Goal: Task Accomplishment & Management: Manage account settings

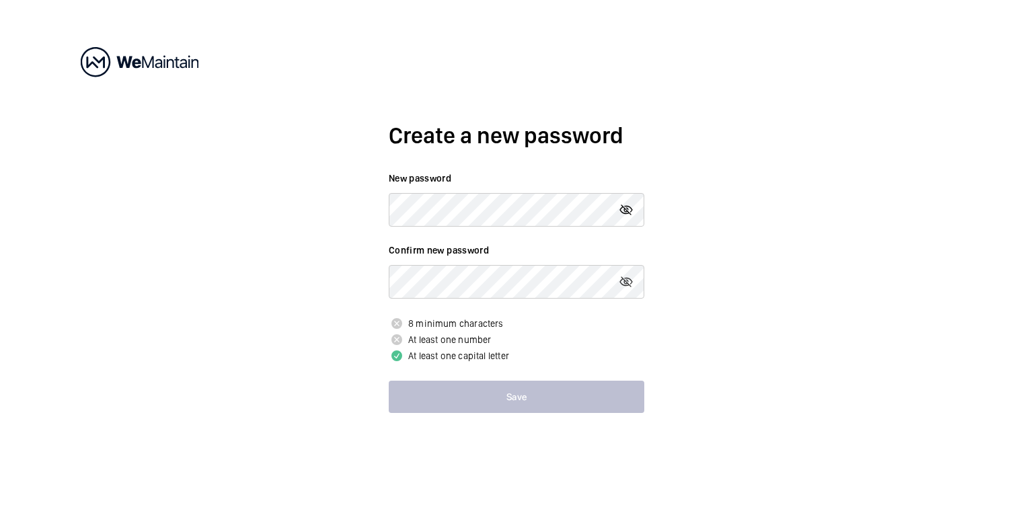
click at [622, 211] on mat-icon at bounding box center [626, 210] width 16 height 16
click at [325, 203] on div "Create a new password New password Confirm new password 8 minimum characters At…" at bounding box center [516, 266] width 1033 height 532
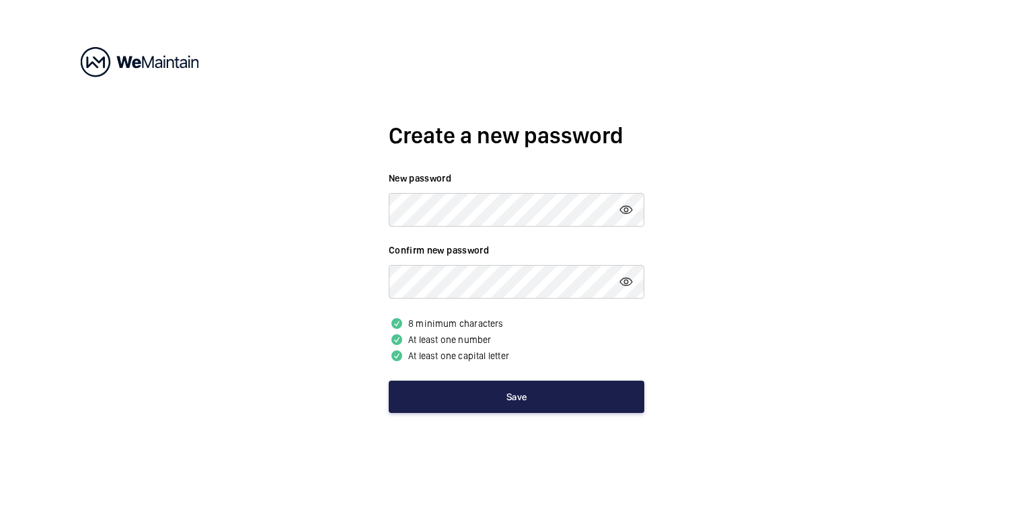
click at [515, 388] on button "Save" at bounding box center [517, 397] width 256 height 32
